Goal: Task Accomplishment & Management: Manage account settings

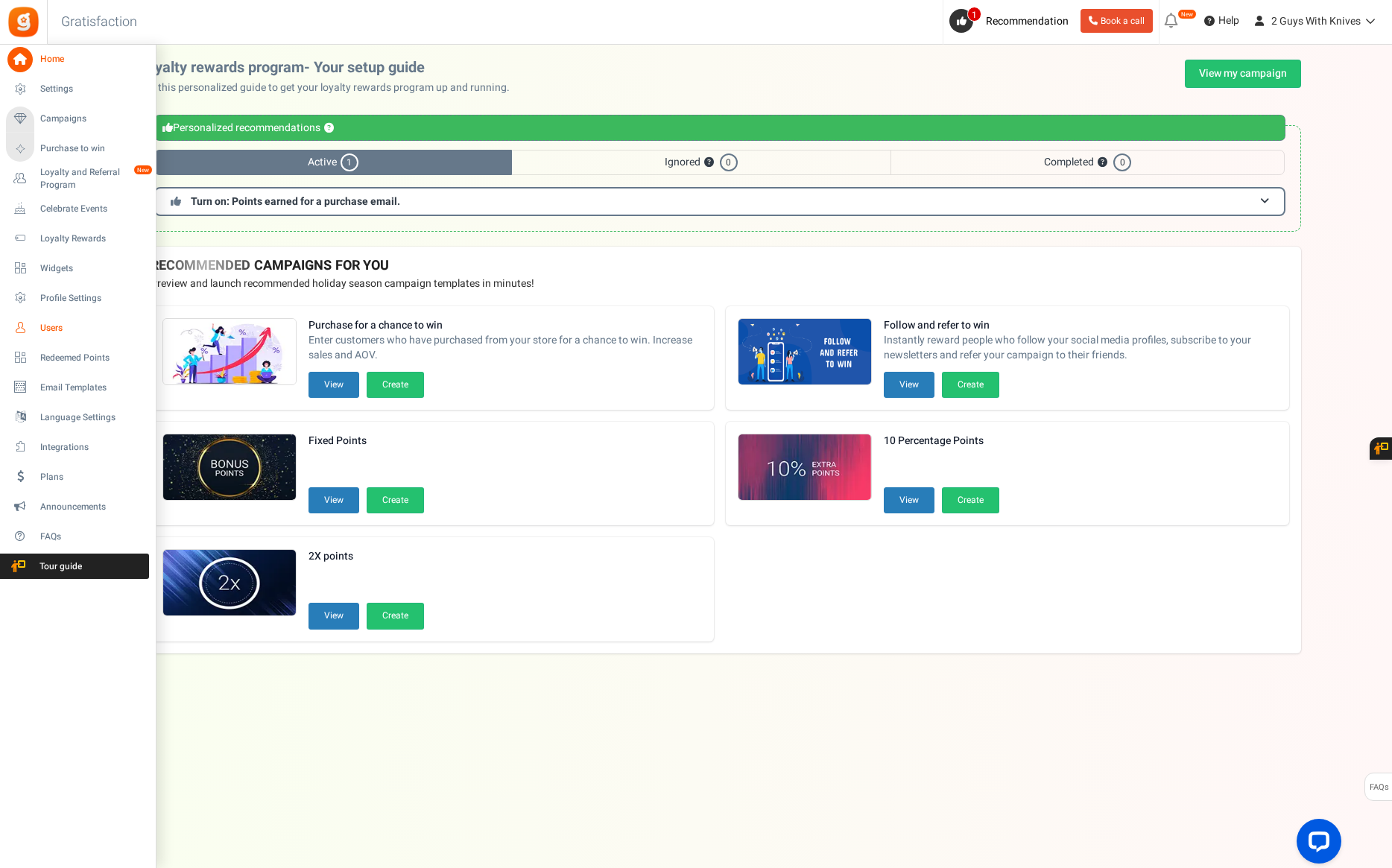
click at [57, 327] on span "Users" at bounding box center [92, 328] width 104 height 13
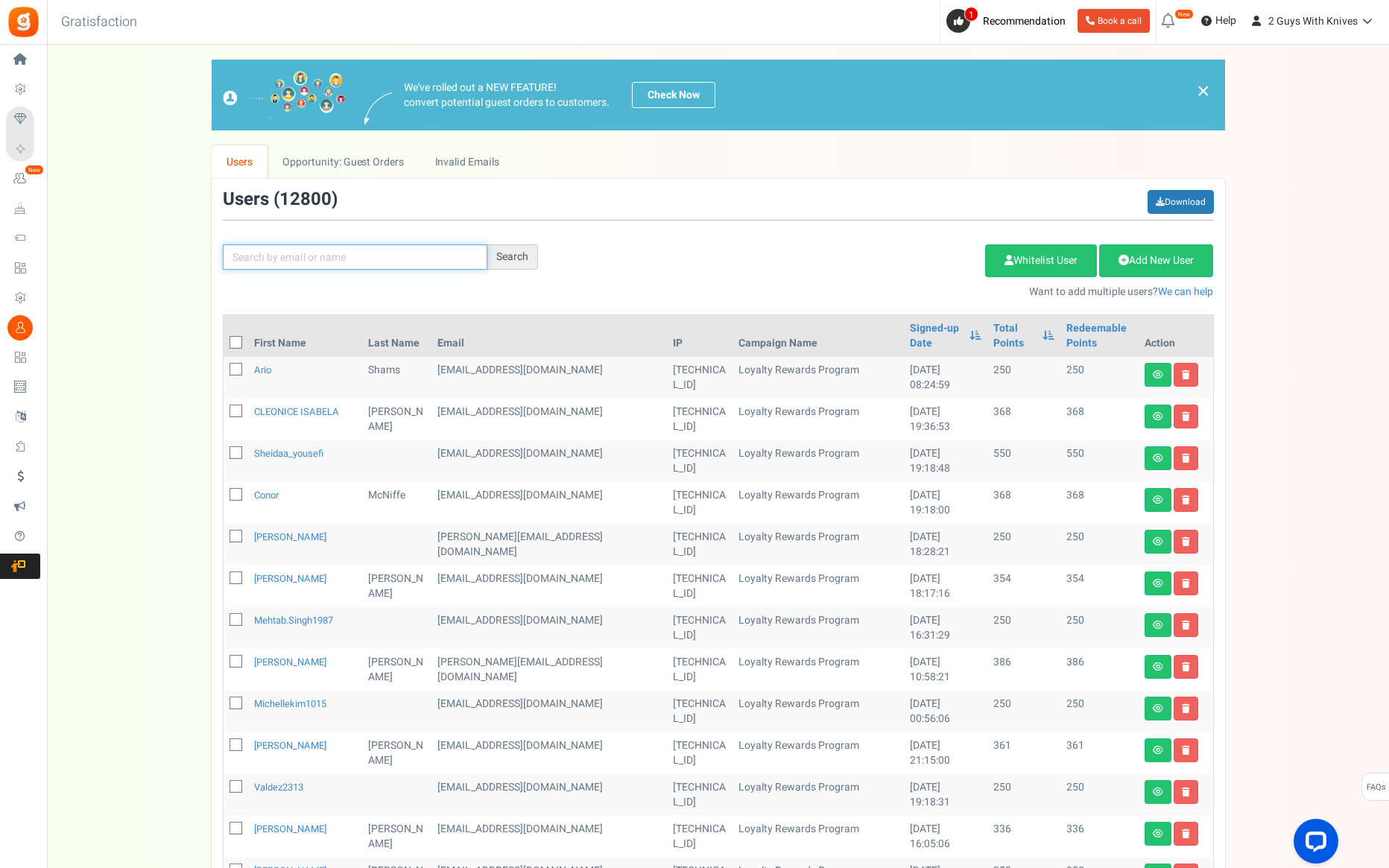
click at [337, 263] on input "text" at bounding box center [355, 257] width 265 height 26
type input "[PERSON_NAME]"
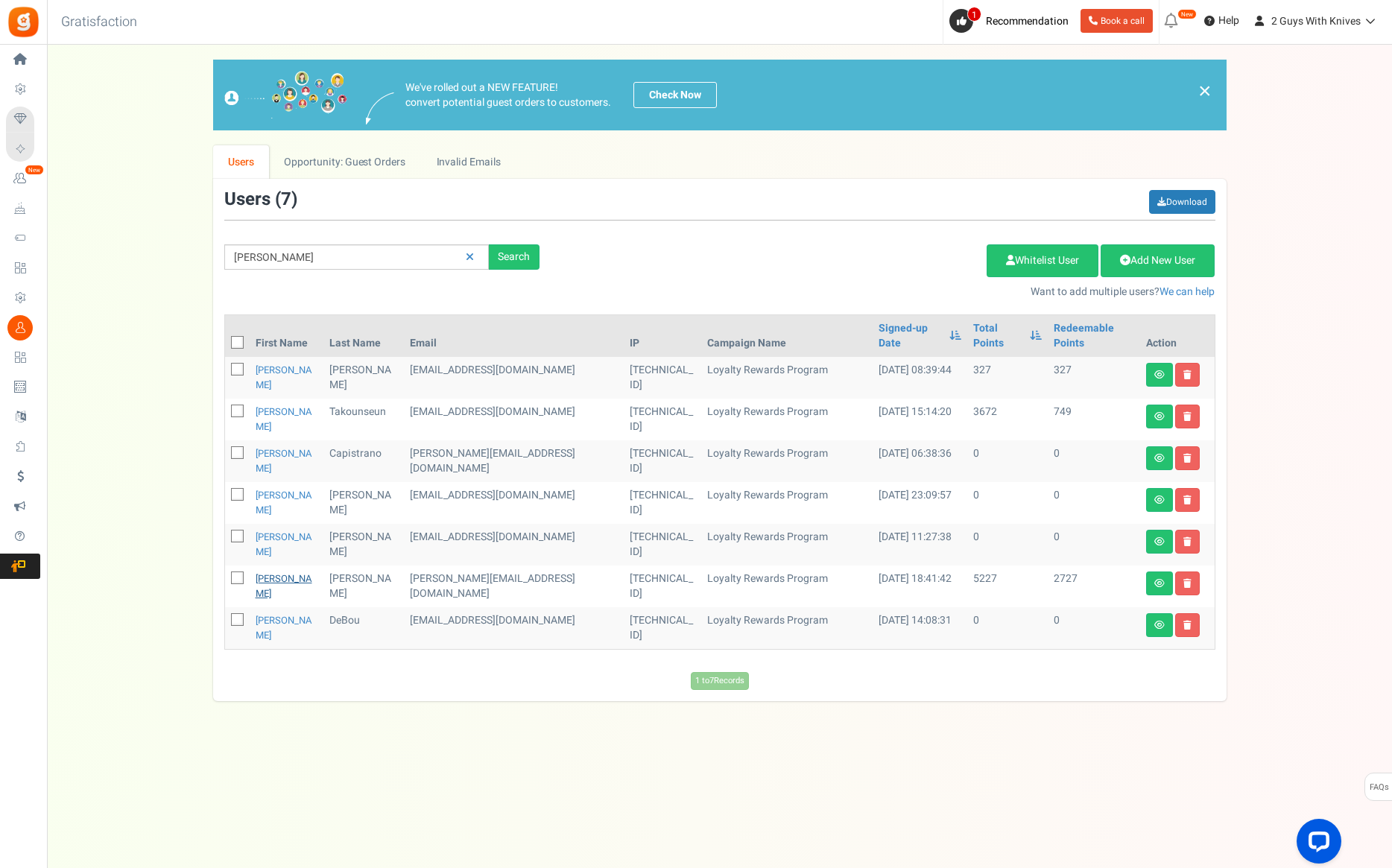
click at [273, 571] on link "[PERSON_NAME]" at bounding box center [284, 586] width 57 height 29
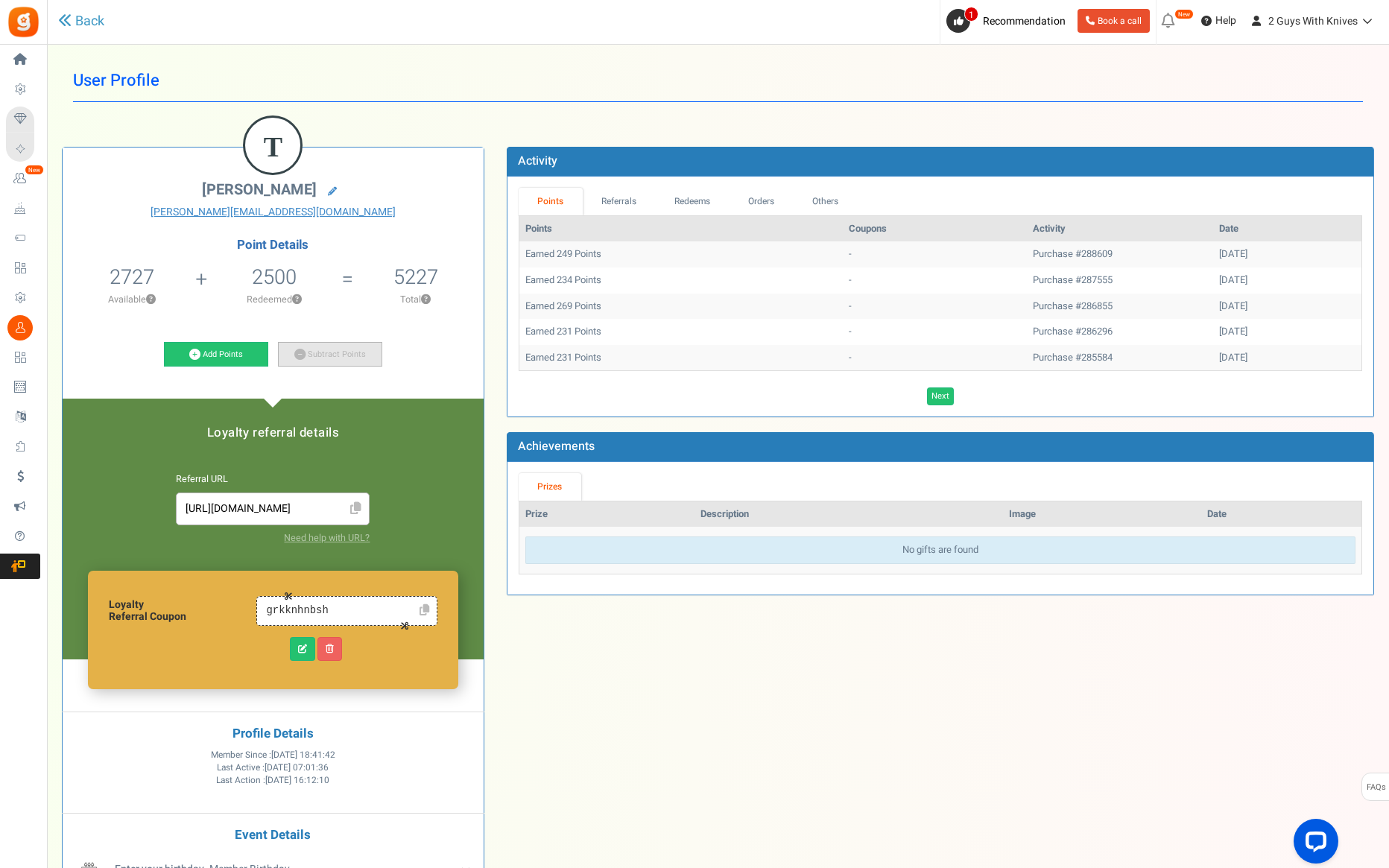
click at [336, 349] on link "Subtract Points" at bounding box center [330, 355] width 104 height 26
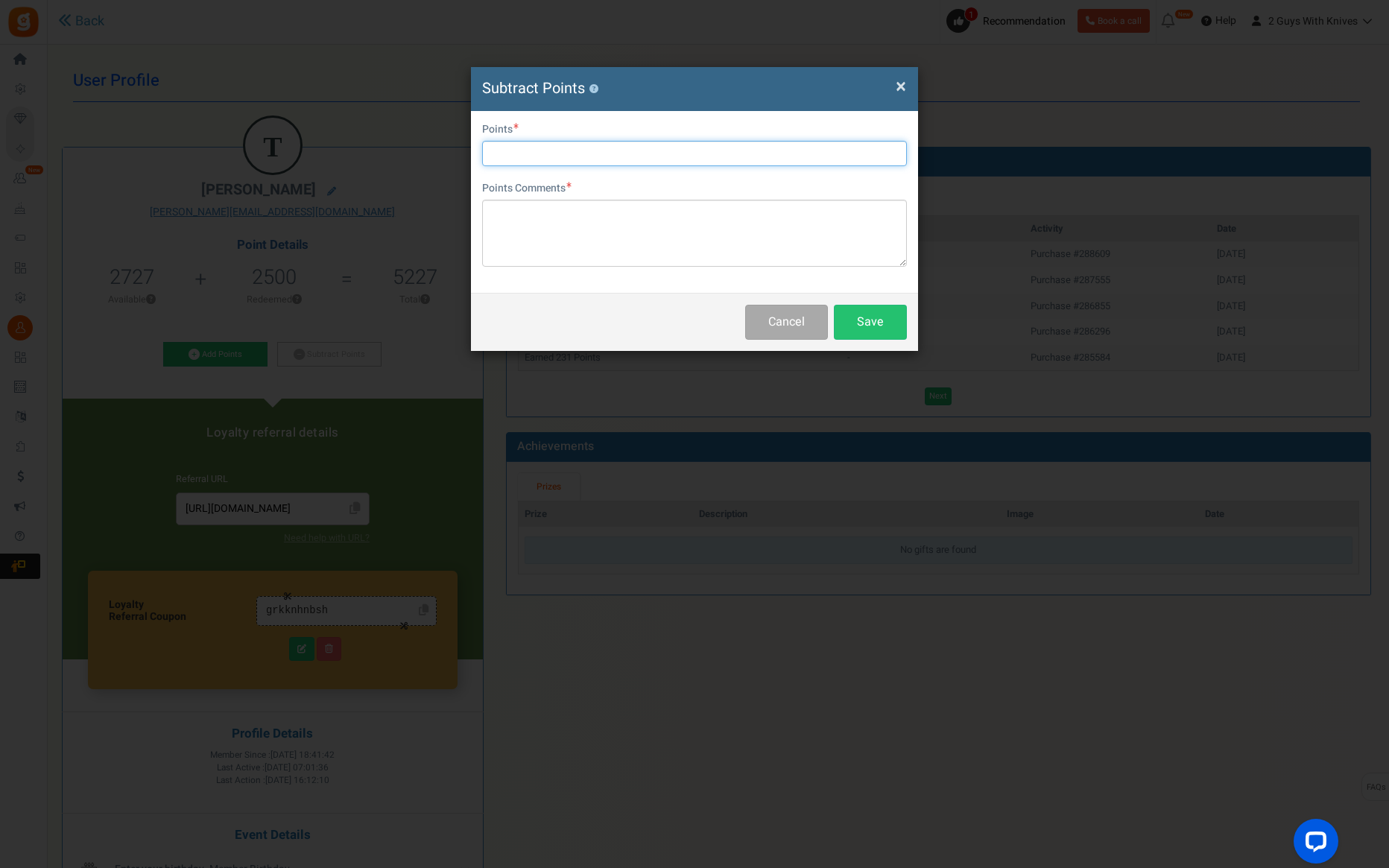
click at [539, 155] on input "text" at bounding box center [694, 154] width 425 height 26
type input "2500"
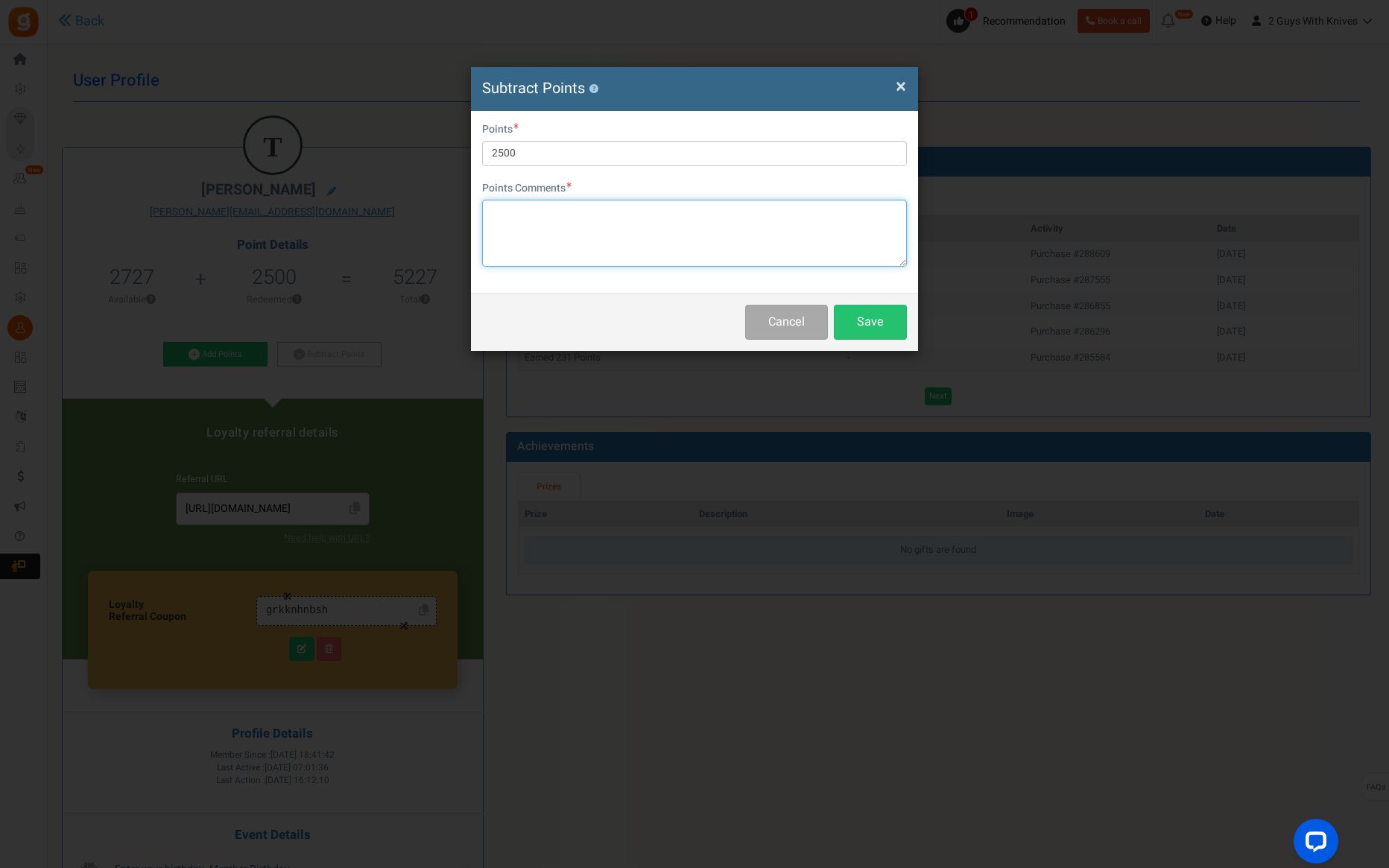
click at [528, 210] on textarea at bounding box center [694, 233] width 425 height 67
type textarea "Applied the points on [DATE]"
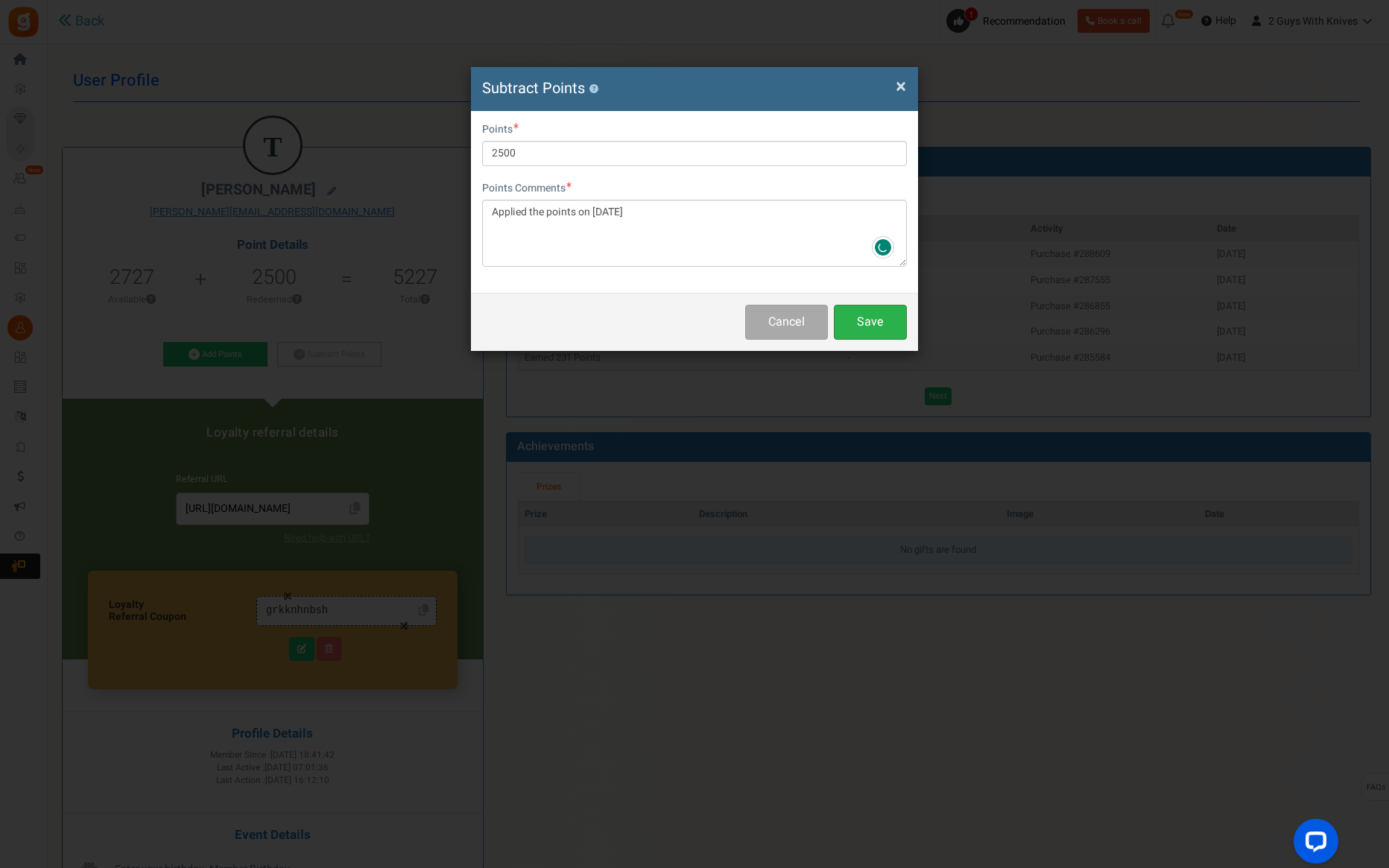
click at [891, 317] on button "Save" at bounding box center [871, 322] width 73 height 35
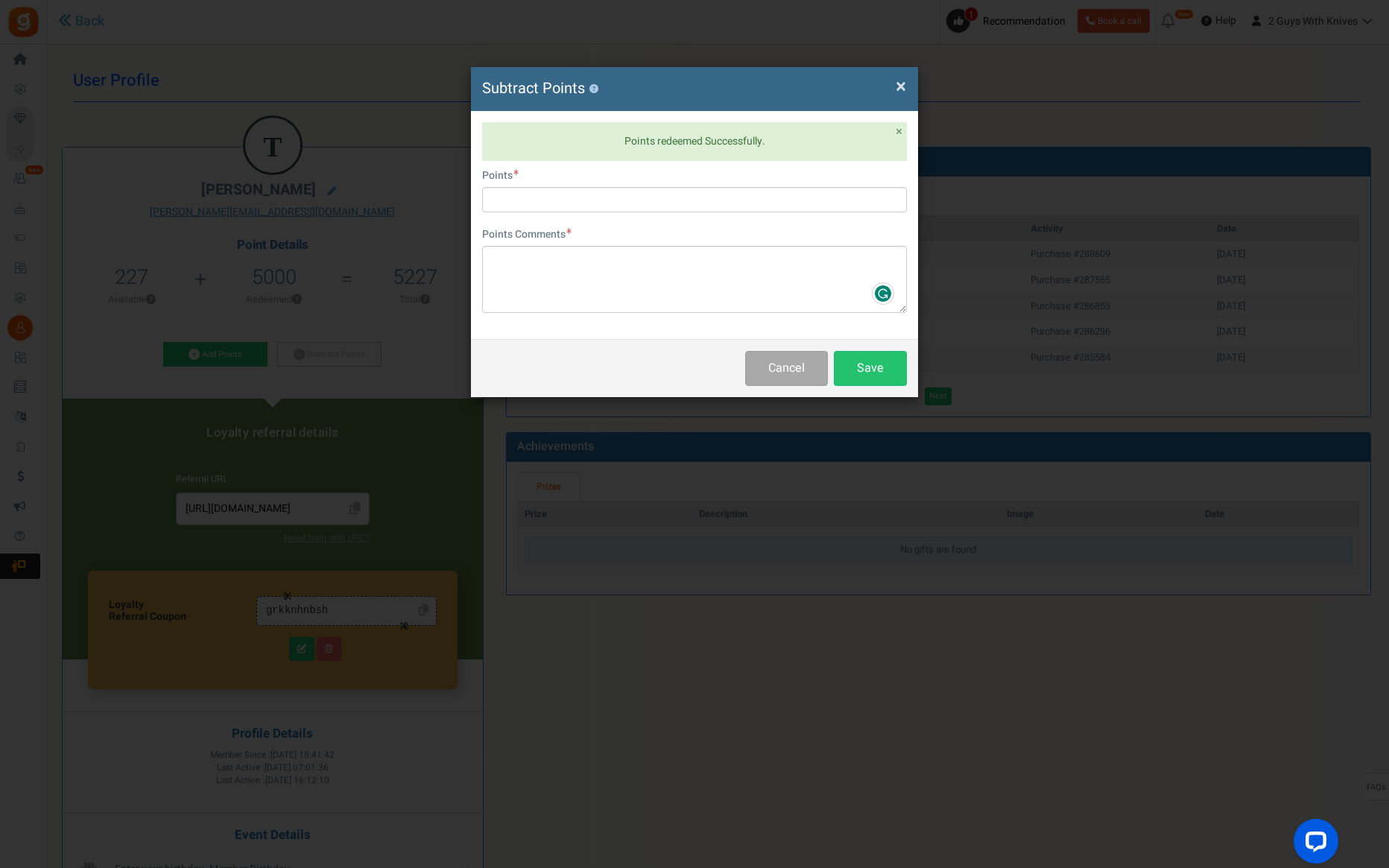
click at [899, 86] on span "×" at bounding box center [900, 87] width 10 height 29
